Goal: Task Accomplishment & Management: Complete application form

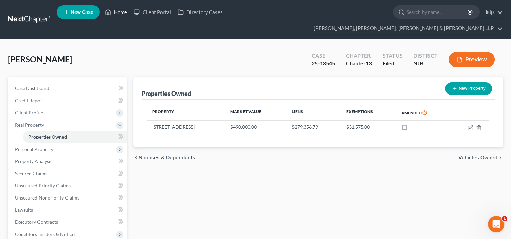
click at [116, 8] on link "Home" at bounding box center [116, 12] width 29 height 12
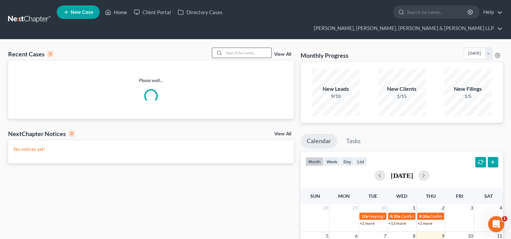
click at [254, 48] on input "search" at bounding box center [247, 53] width 47 height 10
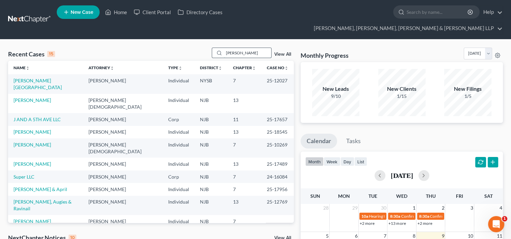
type input "[PERSON_NAME]"
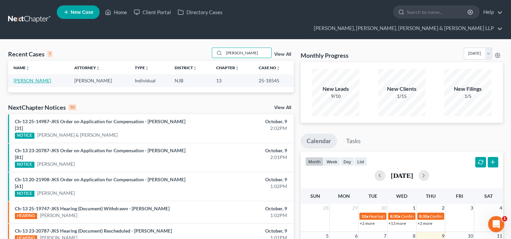
click at [35, 78] on link "[PERSON_NAME]" at bounding box center [33, 81] width 38 height 6
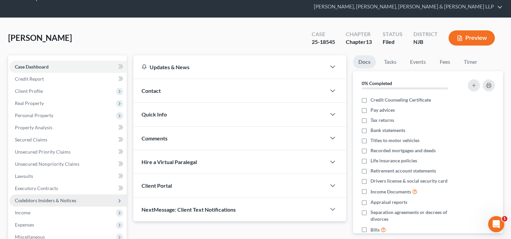
scroll to position [34, 0]
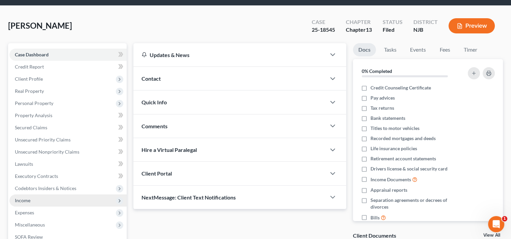
click at [29, 198] on span "Income" at bounding box center [23, 201] width 16 height 6
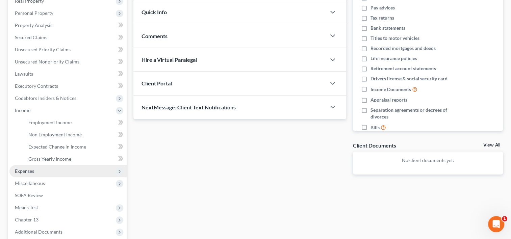
scroll to position [135, 0]
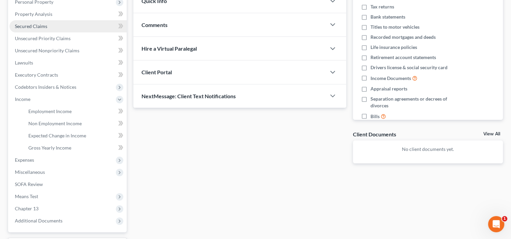
click at [38, 23] on span "Secured Claims" at bounding box center [31, 26] width 32 height 6
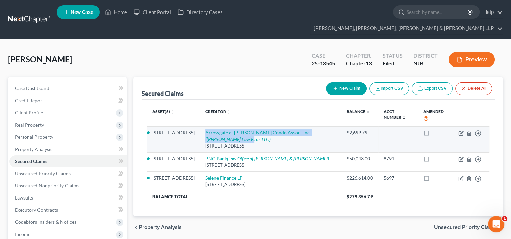
drag, startPoint x: 223, startPoint y: 128, endPoint x: 202, endPoint y: 118, distance: 23.9
click at [202, 126] on td "Arrowgate at [PERSON_NAME] Condo Assoc., Inc. ([PERSON_NAME] Law Firm, LLC) [ST…" at bounding box center [270, 139] width 141 height 26
copy link "Arrowgate at [PERSON_NAME] Condo Assoc., Inc. ([PERSON_NAME] Law Firm, LLC)"
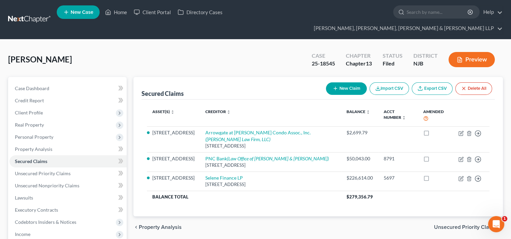
click at [237, 51] on div "[PERSON_NAME] Upgraded Case 25-18545 Chapter Chapter 13 Status [GEOGRAPHIC_DATA…" at bounding box center [255, 62] width 495 height 29
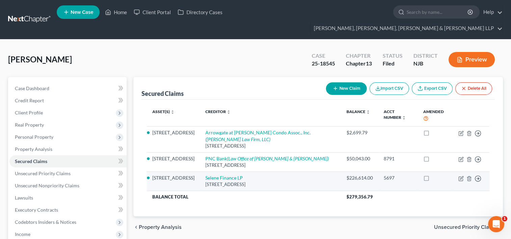
drag, startPoint x: 297, startPoint y: 172, endPoint x: 203, endPoint y: 168, distance: 94.4
click at [203, 172] on td "Selene Finance LP [STREET_ADDRESS]" at bounding box center [270, 181] width 141 height 19
copy td "Selene Finance LP [STREET_ADDRESS]"
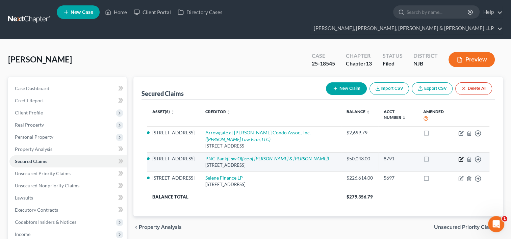
click at [461, 157] on icon "button" at bounding box center [461, 158] width 3 height 3
select select "36"
select select "2"
select select "0"
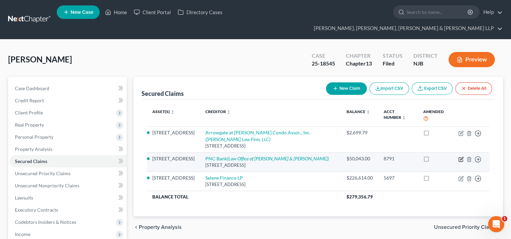
select select "33"
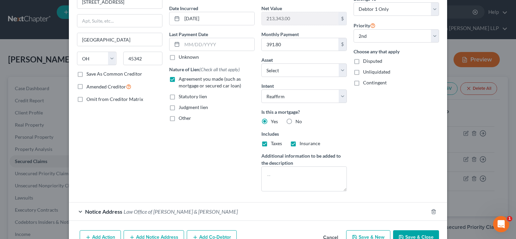
scroll to position [99, 0]
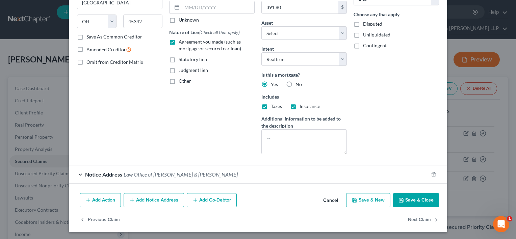
click at [169, 176] on span "Law Office of [PERSON_NAME] & [PERSON_NAME]" at bounding box center [181, 174] width 114 height 6
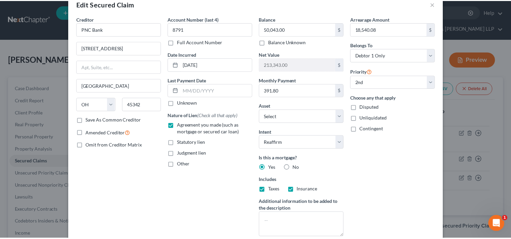
scroll to position [0, 0]
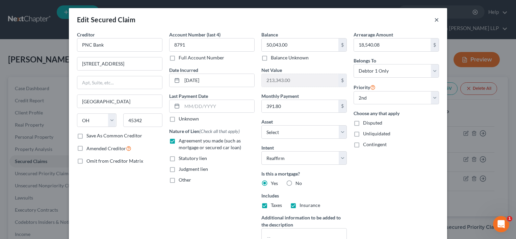
click at [436, 20] on button "×" at bounding box center [437, 20] width 5 height 8
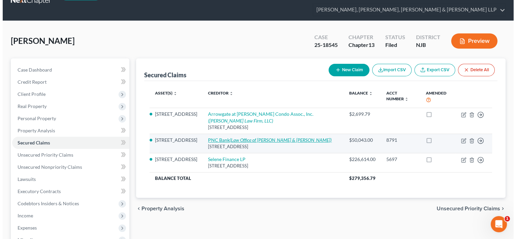
scroll to position [34, 0]
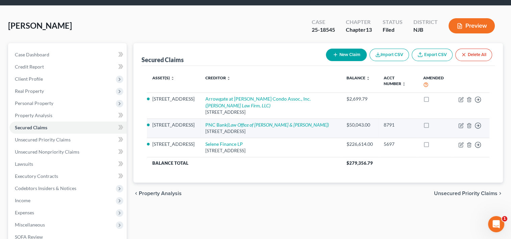
drag, startPoint x: 198, startPoint y: 112, endPoint x: 293, endPoint y: 121, distance: 95.7
click at [293, 121] on td "PNC Bank (Law Office of [PERSON_NAME] & [PERSON_NAME]) [STREET_ADDRESS][PERSON_…" at bounding box center [270, 128] width 141 height 19
copy td "PNC Bank (Law Office of [PERSON_NAME] & [PERSON_NAME]) [STREET_ADDRESS][PERSON_…"
click at [461, 123] on icon "button" at bounding box center [461, 124] width 3 height 3
select select "36"
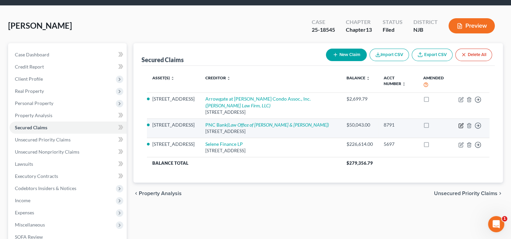
select select "11"
select select "2"
select select "0"
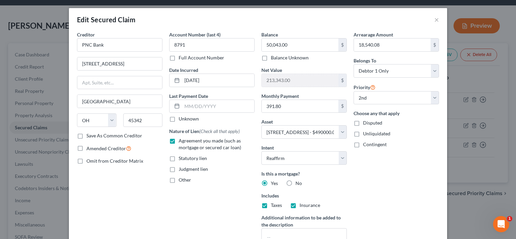
scroll to position [99, 0]
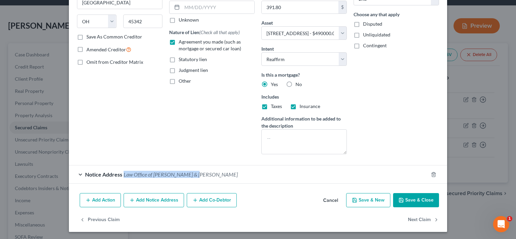
drag, startPoint x: 199, startPoint y: 173, endPoint x: 123, endPoint y: 174, distance: 75.4
click at [122, 173] on div "Notice Address Law Office of [PERSON_NAME] & [PERSON_NAME]" at bounding box center [249, 175] width 360 height 18
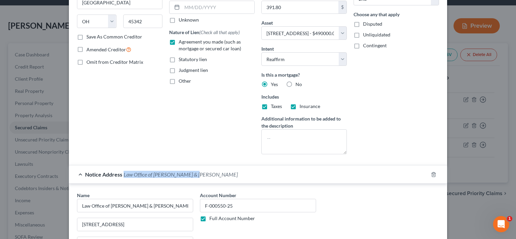
copy span "Law Office of [PERSON_NAME] & [PERSON_NAME]"
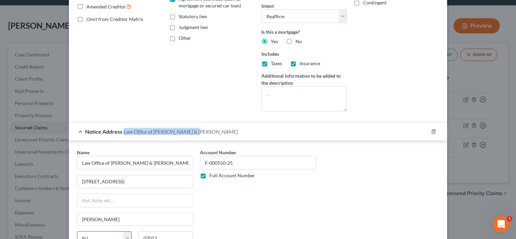
scroll to position [200, 0]
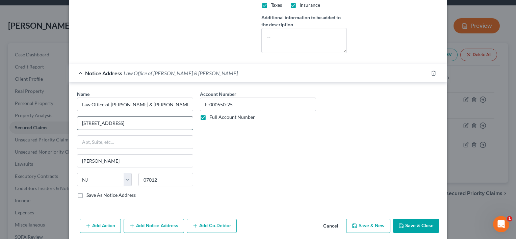
drag, startPoint x: 147, startPoint y: 123, endPoint x: 78, endPoint y: 123, distance: 68.9
click at [78, 123] on input "[STREET_ADDRESS]" at bounding box center [135, 123] width 116 height 13
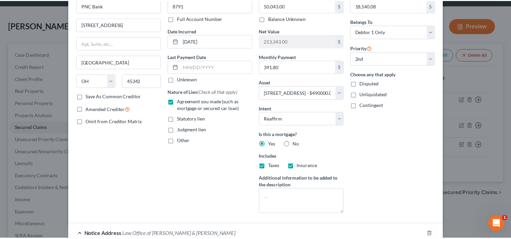
scroll to position [0, 0]
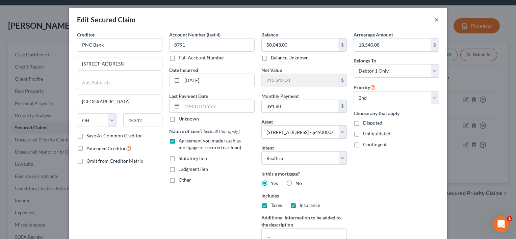
click at [435, 20] on button "×" at bounding box center [437, 20] width 5 height 8
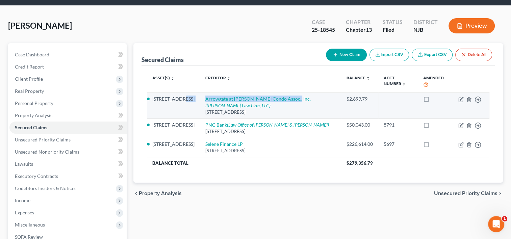
drag, startPoint x: 196, startPoint y: 84, endPoint x: 289, endPoint y: 87, distance: 93.6
click at [289, 93] on tr "[STREET_ADDRESS] at [PERSON_NAME] Condo Assoc., Inc. ([PERSON_NAME] Law Firm, L…" at bounding box center [318, 106] width 343 height 26
copy tr "Drive Arrowgate at [PERSON_NAME] Condo Assoc., Inc."
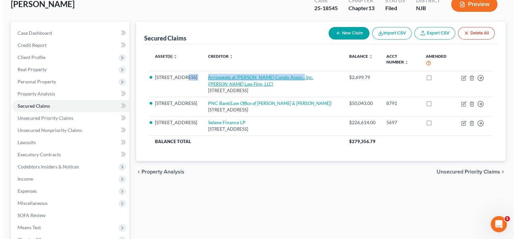
scroll to position [68, 0]
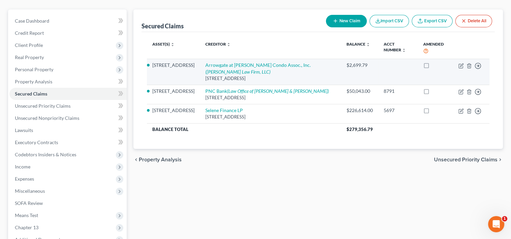
drag, startPoint x: 253, startPoint y: 179, endPoint x: 177, endPoint y: 47, distance: 152.6
click at [253, 178] on div "Secured Claims New Claim Import CSV Export CSV Delete All Asset(s) expand_more …" at bounding box center [318, 140] width 376 height 263
drag, startPoint x: 201, startPoint y: 54, endPoint x: 287, endPoint y: 51, distance: 85.2
click at [289, 59] on td "Arrowgate at [PERSON_NAME] Condo Assoc., Inc. ([PERSON_NAME] Law Firm, LLC) [ST…" at bounding box center [270, 72] width 141 height 26
copy link "Arrowgate at [PERSON_NAME] Condo Assoc., Inc"
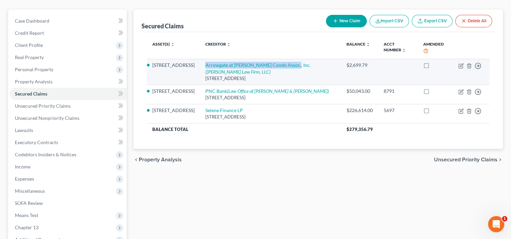
drag, startPoint x: 308, startPoint y: 67, endPoint x: 204, endPoint y: 67, distance: 103.4
click at [205, 75] on div "[STREET_ADDRESS]" at bounding box center [270, 78] width 130 height 6
copy div "[STREET_ADDRESS]"
click at [461, 64] on icon "button" at bounding box center [461, 65] width 3 height 3
select select "33"
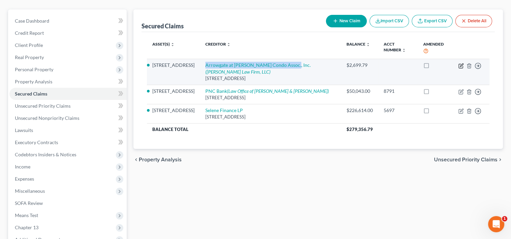
select select "11"
select select "3"
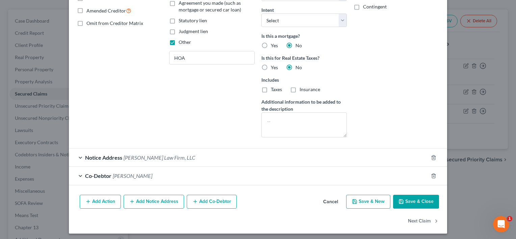
scroll to position [139, 0]
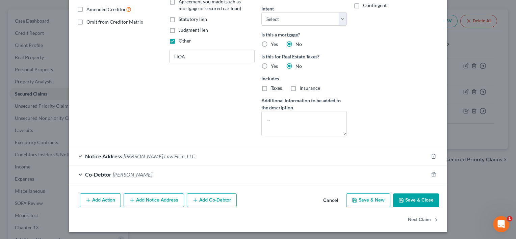
click at [164, 156] on span "[PERSON_NAME] Law Firm, LLC" at bounding box center [160, 156] width 72 height 6
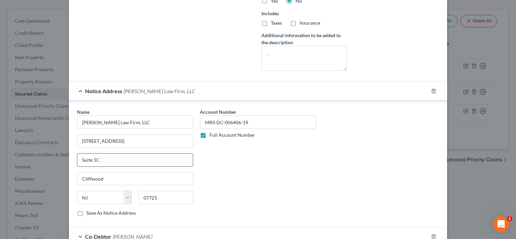
scroll to position [207, 0]
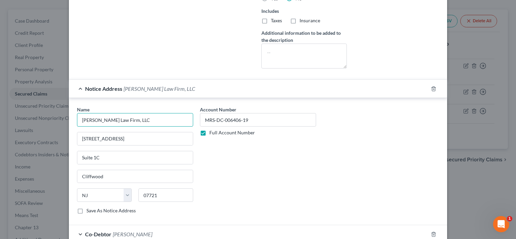
drag, startPoint x: 138, startPoint y: 120, endPoint x: 73, endPoint y: 118, distance: 64.9
click at [74, 118] on div "Name * [PERSON_NAME] Law Firm, LLC [STREET_ADDRESS][GEOGRAPHIC_DATA] [US_STATE]…" at bounding box center [135, 163] width 123 height 114
drag, startPoint x: 128, startPoint y: 137, endPoint x: 77, endPoint y: 138, distance: 50.7
click at [77, 138] on input "[STREET_ADDRESS]" at bounding box center [135, 138] width 116 height 13
drag, startPoint x: 119, startPoint y: 158, endPoint x: 77, endPoint y: 154, distance: 42.0
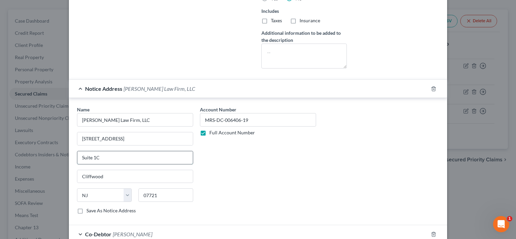
click at [77, 154] on input "Suite 1C" at bounding box center [135, 157] width 116 height 13
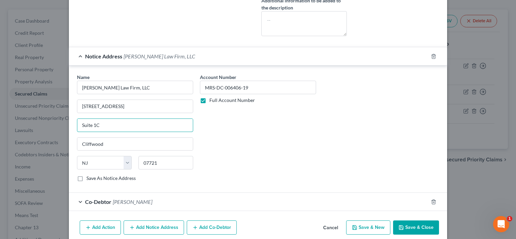
scroll to position [266, 0]
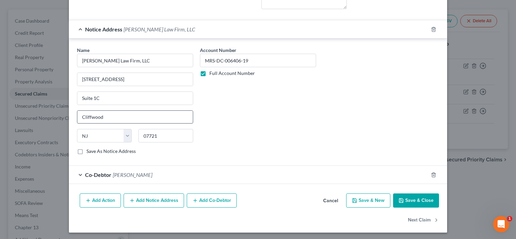
drag, startPoint x: 102, startPoint y: 117, endPoint x: 77, endPoint y: 117, distance: 25.3
click at [77, 117] on input "Cliffwood" at bounding box center [135, 117] width 116 height 13
click at [219, 160] on div "Name * [PERSON_NAME] Law Firm, LLC [STREET_ADDRESS][GEOGRAPHIC_DATA] [US_STATE]…" at bounding box center [258, 102] width 378 height 127
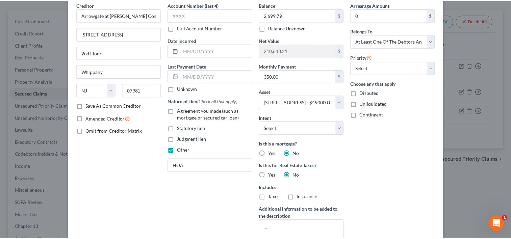
scroll to position [0, 0]
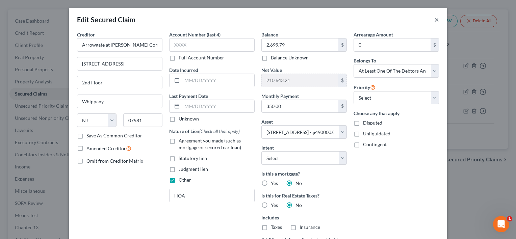
click at [435, 22] on button "×" at bounding box center [437, 20] width 5 height 8
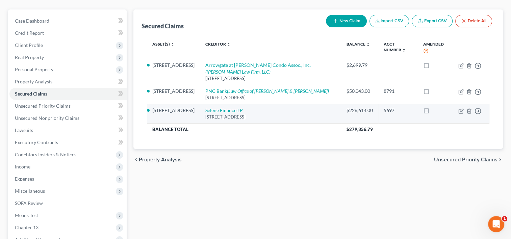
drag, startPoint x: 202, startPoint y: 95, endPoint x: 295, endPoint y: 106, distance: 93.5
click at [295, 106] on td "Selene Finance LP [STREET_ADDRESS]" at bounding box center [270, 113] width 141 height 19
copy td "Selene Finance LP [STREET_ADDRESS]"
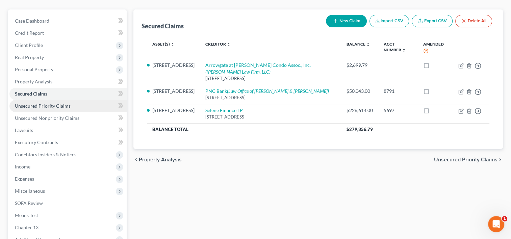
click at [44, 103] on span "Unsecured Priority Claims" at bounding box center [43, 106] width 56 height 6
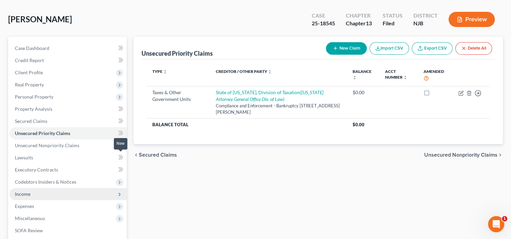
scroll to position [68, 0]
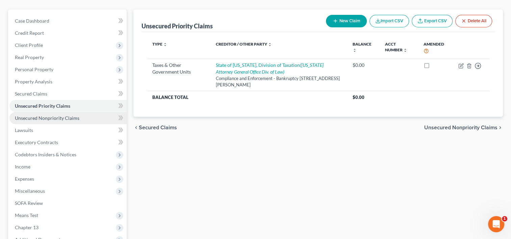
click at [54, 115] on span "Unsecured Nonpriority Claims" at bounding box center [47, 118] width 65 height 6
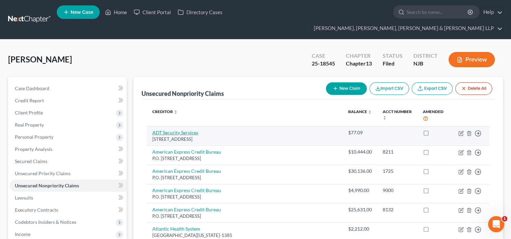
drag, startPoint x: 245, startPoint y: 119, endPoint x: 152, endPoint y: 113, distance: 92.4
click at [152, 126] on td "ADT Security Services [STREET_ADDRESS]" at bounding box center [245, 135] width 196 height 19
copy td "ADT Security Services [STREET_ADDRESS]"
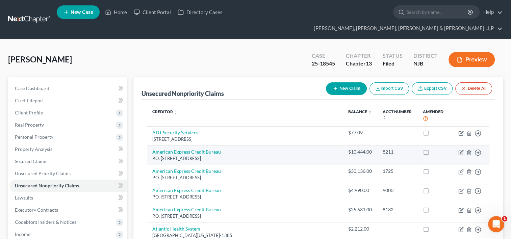
drag, startPoint x: 230, startPoint y: 140, endPoint x: 152, endPoint y: 129, distance: 78.9
click at [152, 146] on td "American Express Credit Bureau P.O. [STREET_ADDRESS]" at bounding box center [245, 155] width 196 height 19
copy td "American Express Credit Bureau P.O. [STREET_ADDRESS]"
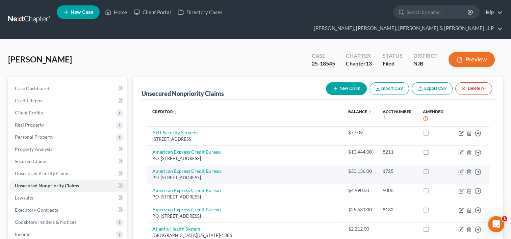
click at [236, 175] on div "P.O. [STREET_ADDRESS]" at bounding box center [244, 178] width 185 height 6
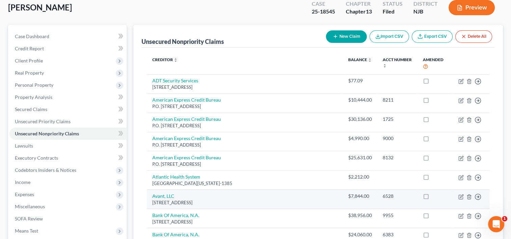
scroll to position [68, 0]
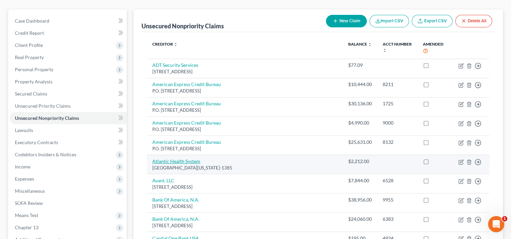
drag, startPoint x: 245, startPoint y: 151, endPoint x: 153, endPoint y: 141, distance: 92.9
click at [153, 155] on td "Atlantic Health System [GEOGRAPHIC_DATA][US_STATE]-1385" at bounding box center [245, 164] width 196 height 19
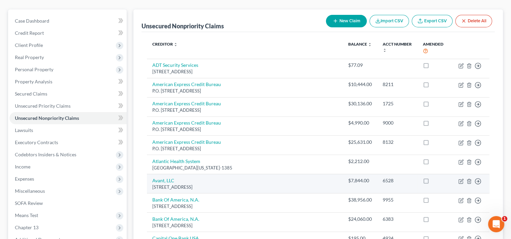
drag, startPoint x: 278, startPoint y: 169, endPoint x: 151, endPoint y: 164, distance: 127.5
click at [151, 174] on td "Avant, LLC [STREET_ADDRESS]" at bounding box center [245, 183] width 196 height 19
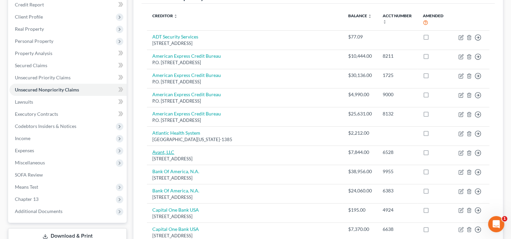
scroll to position [135, 0]
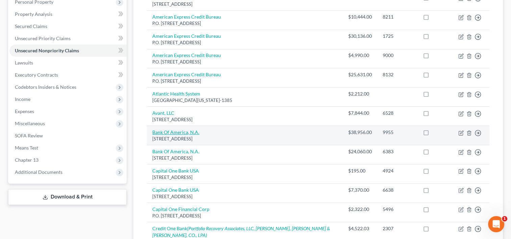
drag, startPoint x: 230, startPoint y: 121, endPoint x: 152, endPoint y: 115, distance: 77.9
click at [152, 126] on td "Bank Of America, N.A. [STREET_ADDRESS]" at bounding box center [245, 135] width 196 height 19
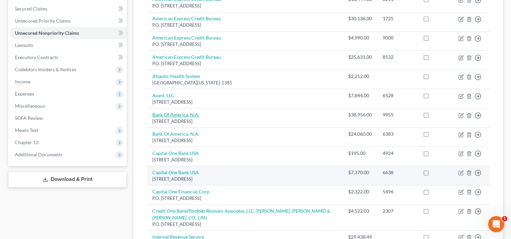
scroll to position [169, 0]
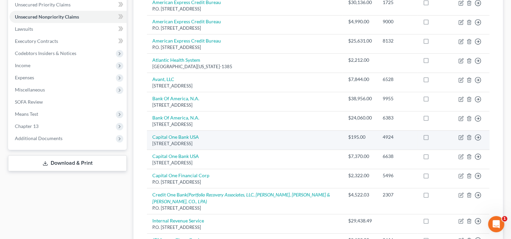
drag, startPoint x: 236, startPoint y: 124, endPoint x: 151, endPoint y: 118, distance: 85.7
click at [151, 131] on td "Capital One Bank USA [STREET_ADDRESS]" at bounding box center [245, 140] width 196 height 19
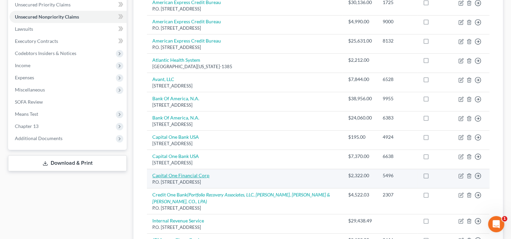
drag, startPoint x: 239, startPoint y: 163, endPoint x: 164, endPoint y: 158, distance: 75.5
click at [151, 169] on td "Capital One Financial Corp P.O. [STREET_ADDRESS]" at bounding box center [245, 178] width 196 height 19
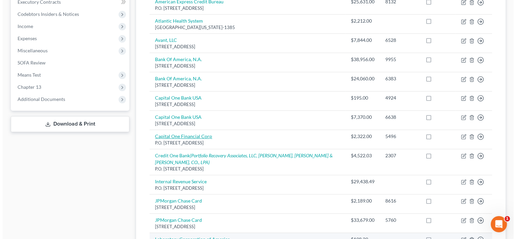
scroll to position [237, 0]
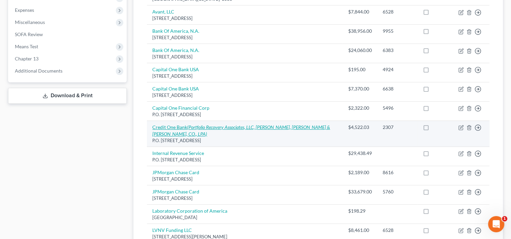
drag, startPoint x: 230, startPoint y: 115, endPoint x: 153, endPoint y: 108, distance: 77.3
click at [153, 121] on td "Credit One Bank (Portfolio Recovery Associates, LLC, [PERSON_NAME], [PERSON_NAM…" at bounding box center [245, 134] width 196 height 26
click at [235, 124] on icon "(Portfolio Recovery Associates, LLC, [PERSON_NAME], [PERSON_NAME] & [PERSON_NAM…" at bounding box center [241, 130] width 178 height 13
select select "31"
select select "2"
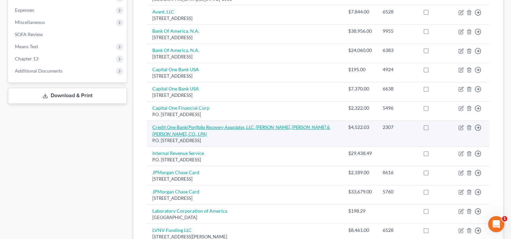
select select "0"
select select "48"
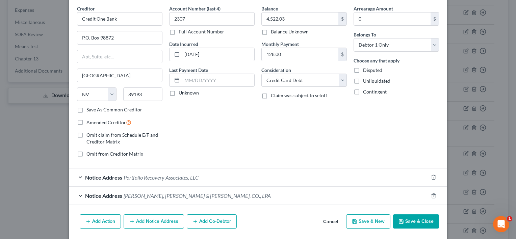
scroll to position [47, 0]
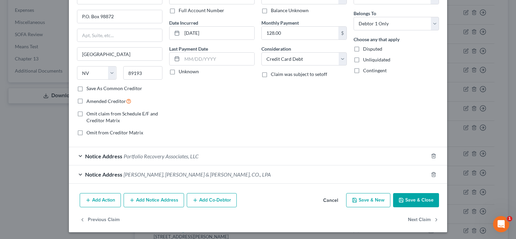
click at [171, 155] on span "Portfolio Recovery Associates, LLC" at bounding box center [161, 156] width 75 height 6
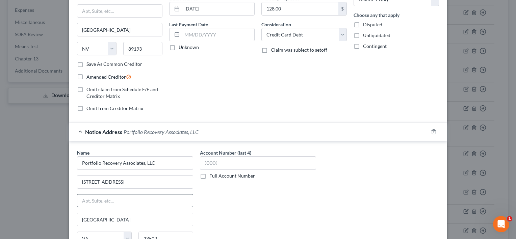
scroll to position [115, 0]
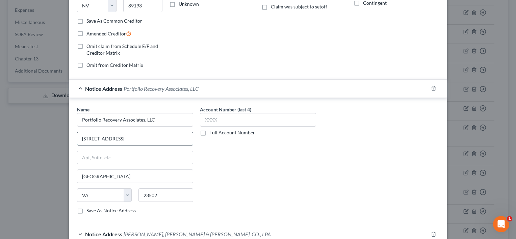
drag, startPoint x: 134, startPoint y: 140, endPoint x: 75, endPoint y: 143, distance: 59.9
click at [77, 142] on input "[STREET_ADDRESS]" at bounding box center [135, 138] width 116 height 13
click at [222, 168] on div "Account Number (last 4) Full Account Number" at bounding box center [258, 163] width 123 height 114
drag, startPoint x: 92, startPoint y: 177, endPoint x: 76, endPoint y: 175, distance: 15.7
click at [77, 175] on input "[GEOGRAPHIC_DATA]" at bounding box center [135, 176] width 116 height 13
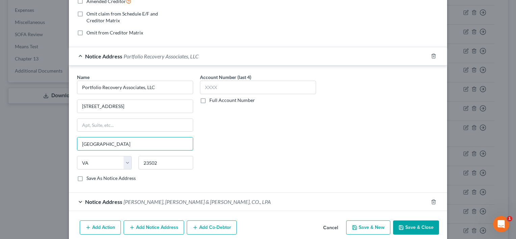
scroll to position [174, 0]
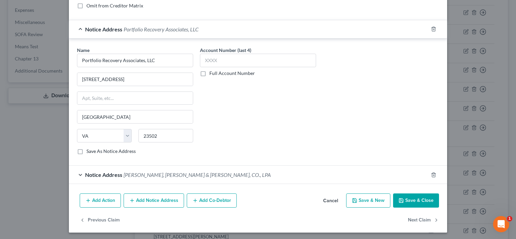
click at [162, 173] on span "[PERSON_NAME], [PERSON_NAME] & [PERSON_NAME], CO., LPA" at bounding box center [197, 175] width 147 height 6
